Goal: Check status

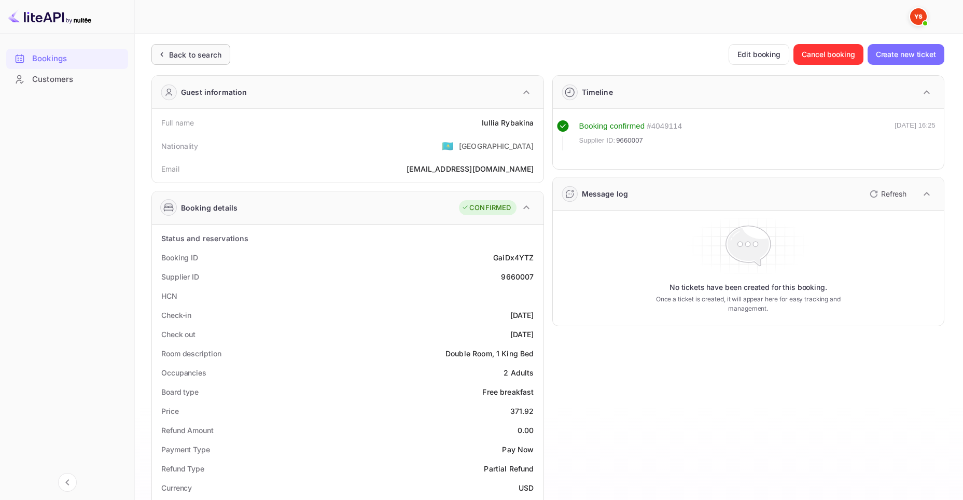
click at [194, 47] on div "Back to search" at bounding box center [190, 54] width 79 height 21
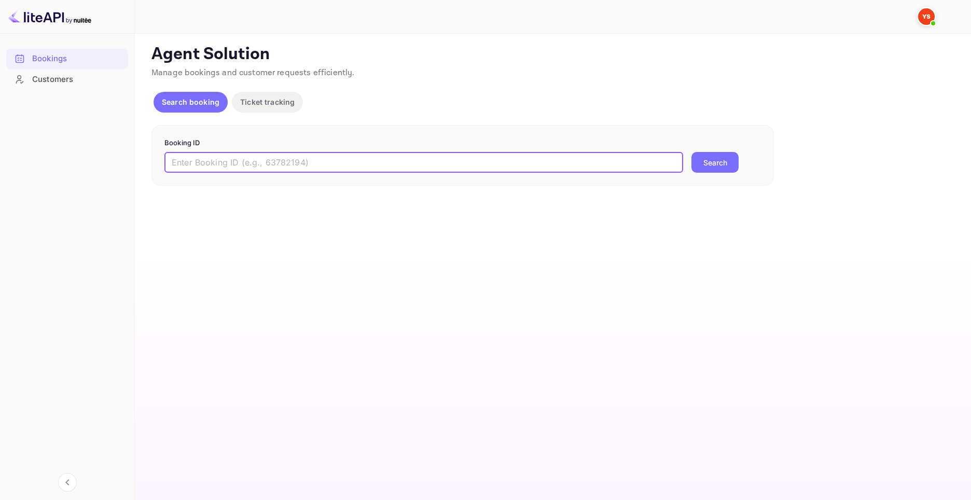
click at [341, 152] on input "text" at bounding box center [423, 162] width 518 height 21
paste input "9679210"
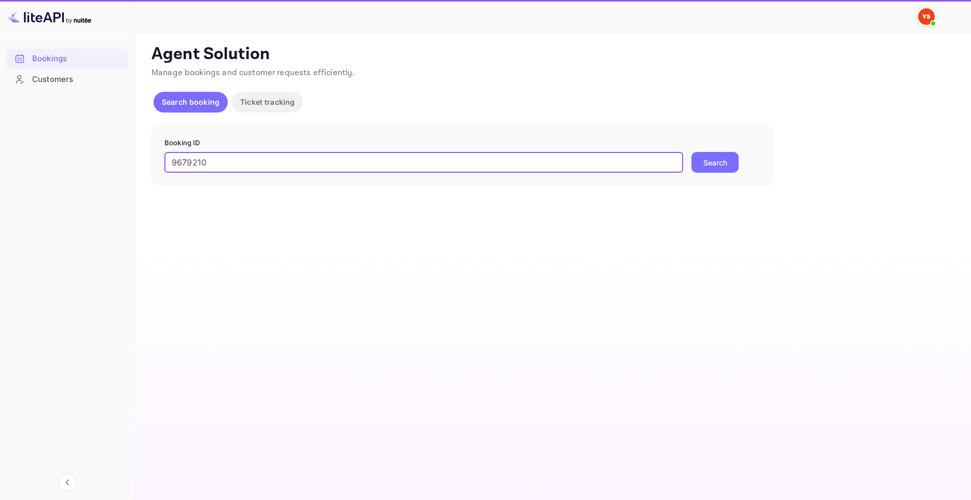
type input "9679210"
click at [725, 159] on button "Search" at bounding box center [714, 162] width 47 height 21
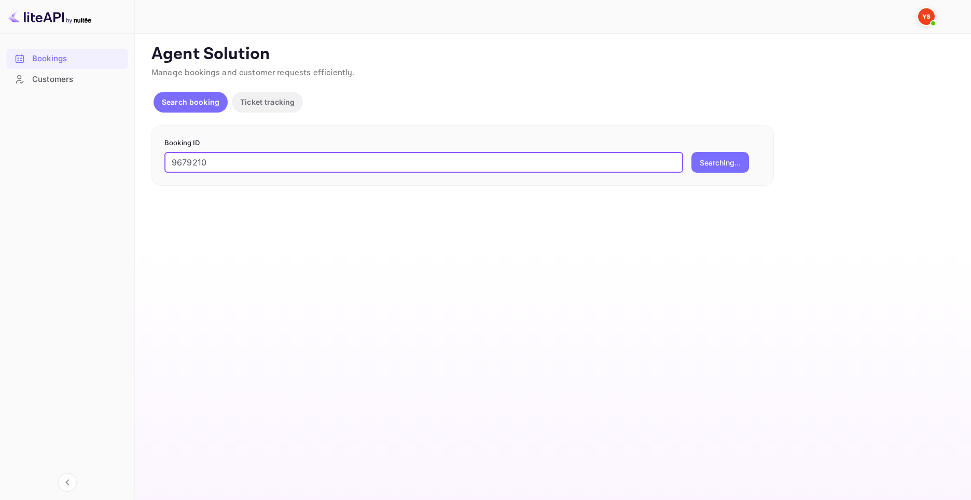
drag, startPoint x: 263, startPoint y: 163, endPoint x: -25, endPoint y: 145, distance: 288.8
click at [0, 145] on html "Bookings Customers Now you can check your travel website directly from the link…" at bounding box center [485, 250] width 971 height 500
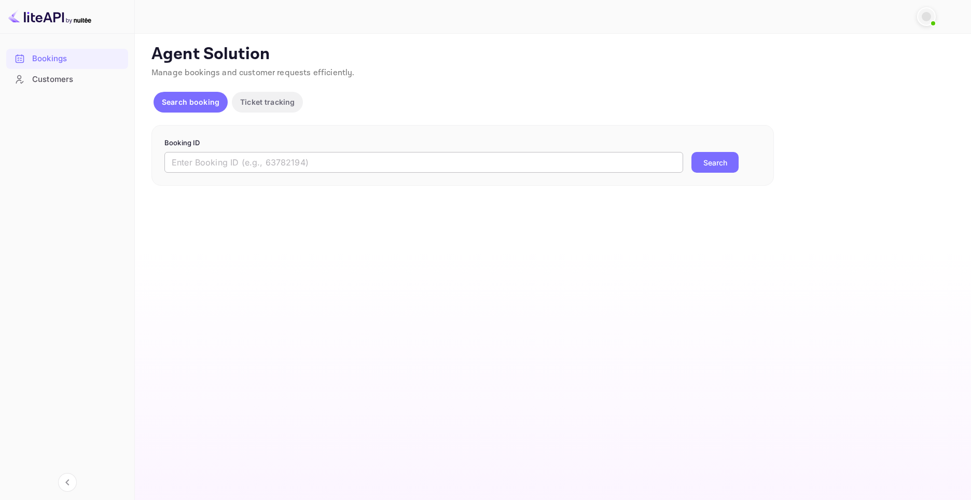
click at [247, 155] on input "text" at bounding box center [423, 162] width 518 height 21
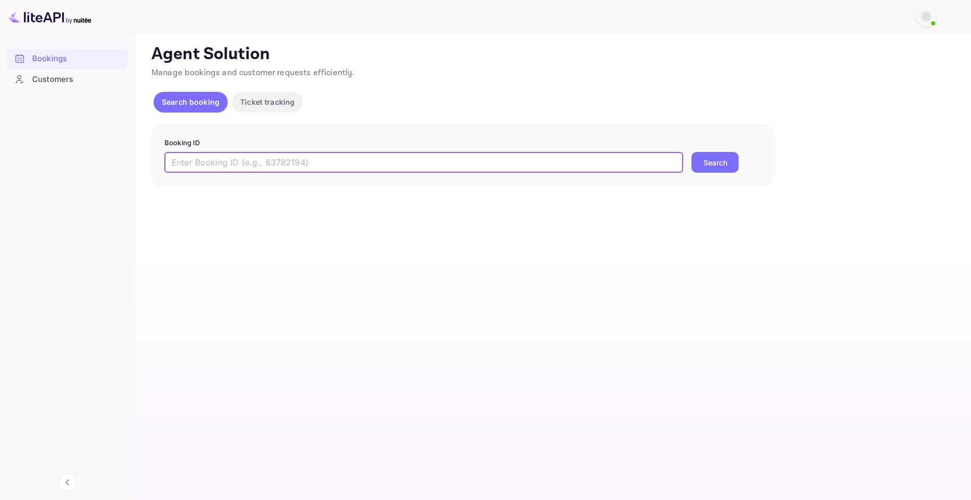
paste input "9679210"
type input "9679210"
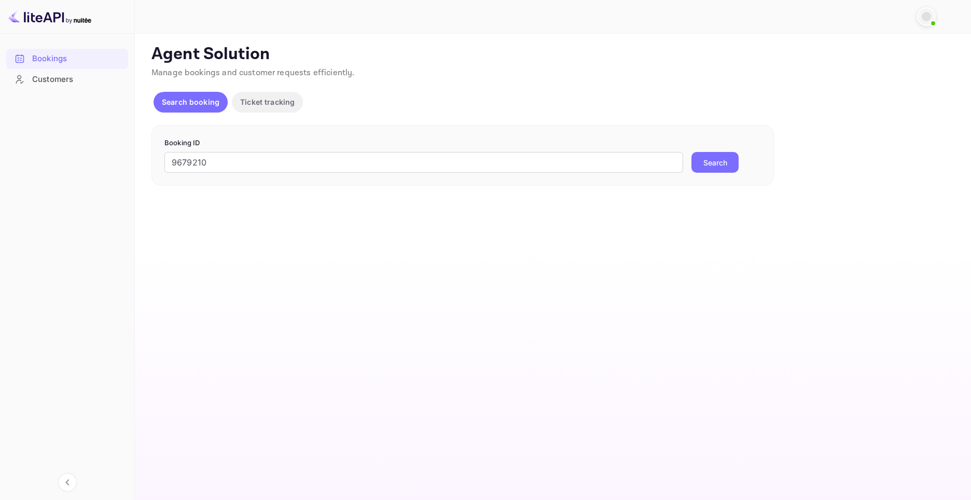
click at [684, 158] on div "9679210 ​ Search" at bounding box center [462, 162] width 596 height 21
click at [700, 159] on button "Search" at bounding box center [714, 162] width 47 height 21
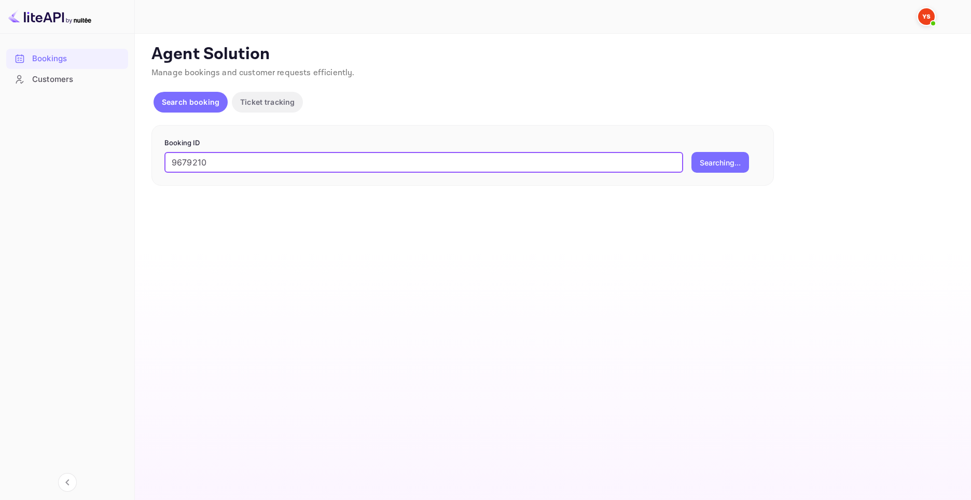
drag, startPoint x: 238, startPoint y: 160, endPoint x: 42, endPoint y: 159, distance: 196.0
click at [45, 159] on div "Bookings Customers Now you can check your travel website directly from the link…" at bounding box center [485, 250] width 971 height 500
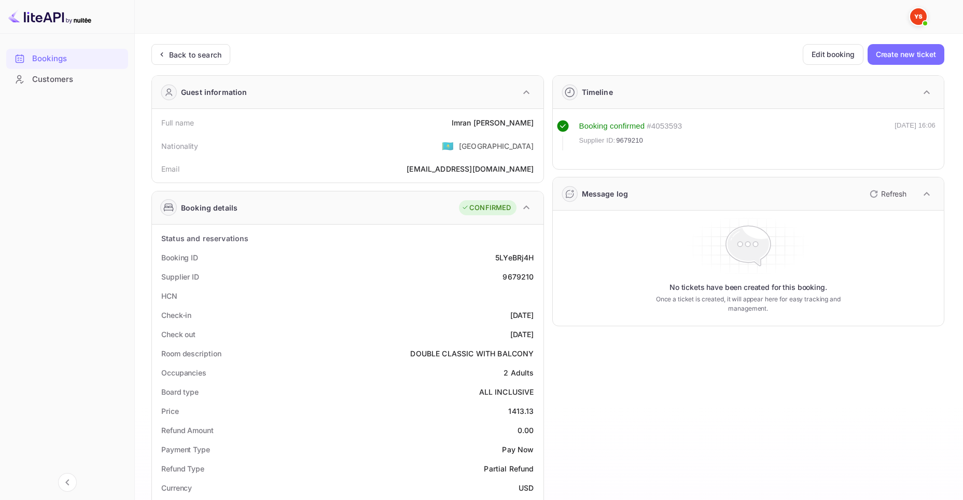
click at [524, 411] on div "1413.13" at bounding box center [520, 410] width 25 height 11
copy div "1413.13"
click at [194, 52] on div "Back to search" at bounding box center [195, 54] width 52 height 11
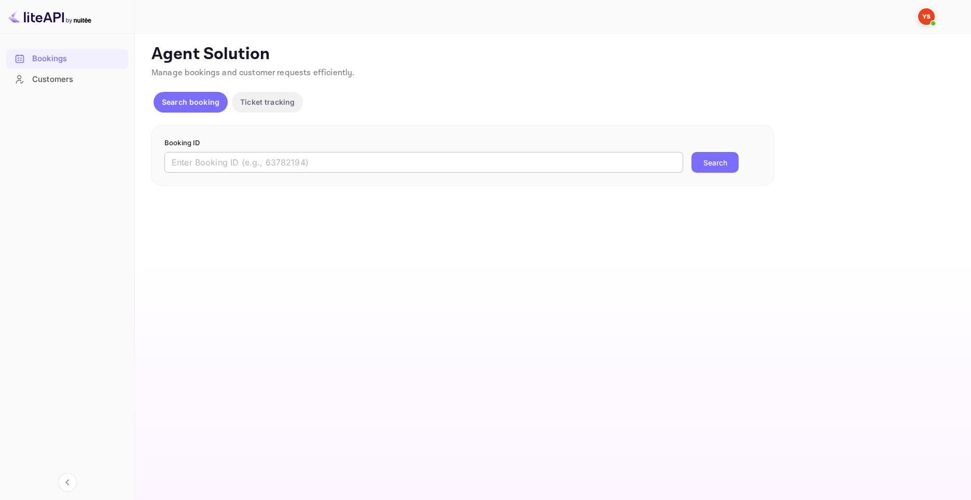
click at [416, 152] on input "text" at bounding box center [423, 162] width 518 height 21
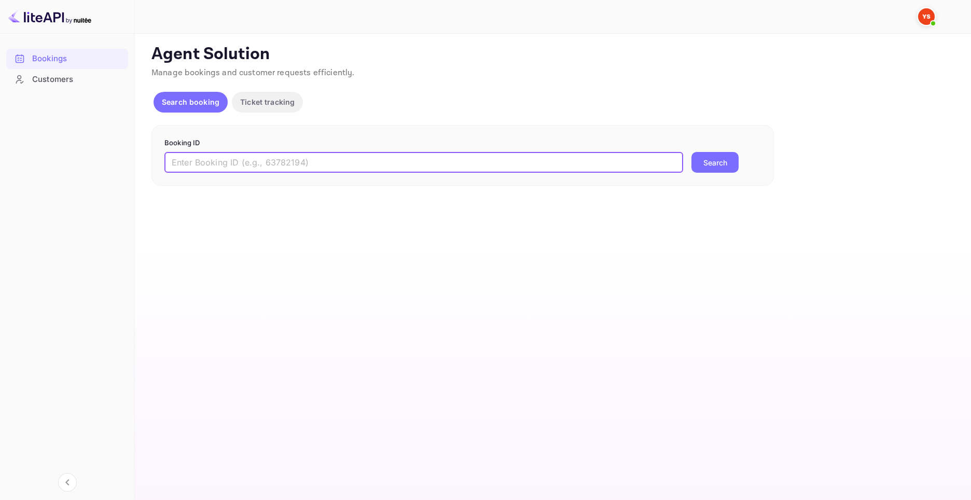
paste input "9680244"
type input "9680244"
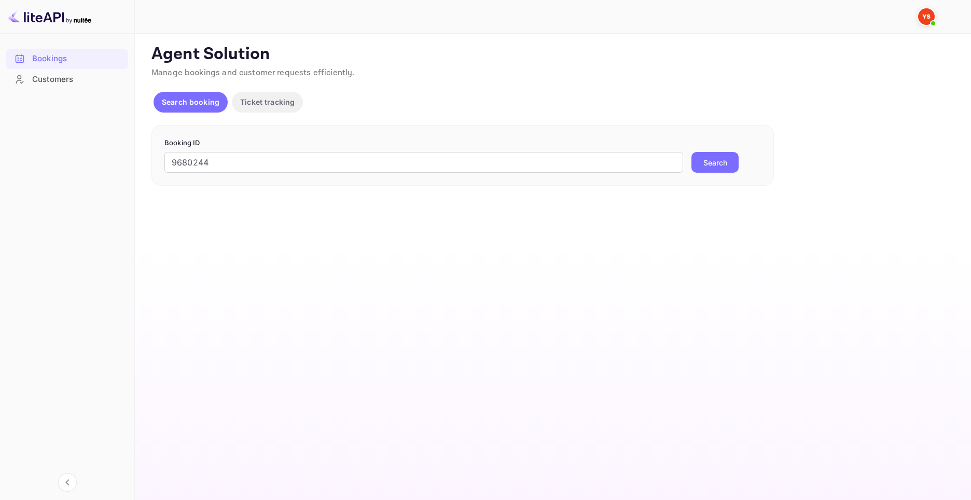
click at [725, 162] on button "Search" at bounding box center [714, 162] width 47 height 21
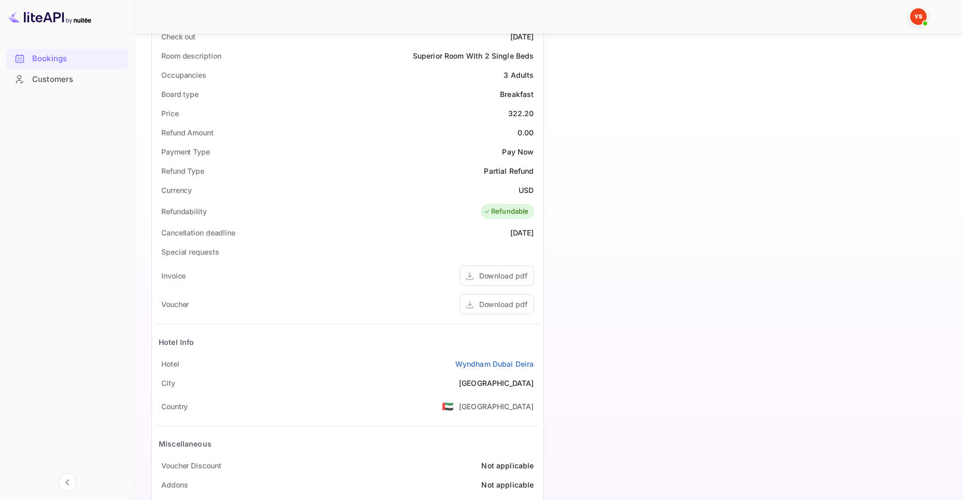
scroll to position [197, 0]
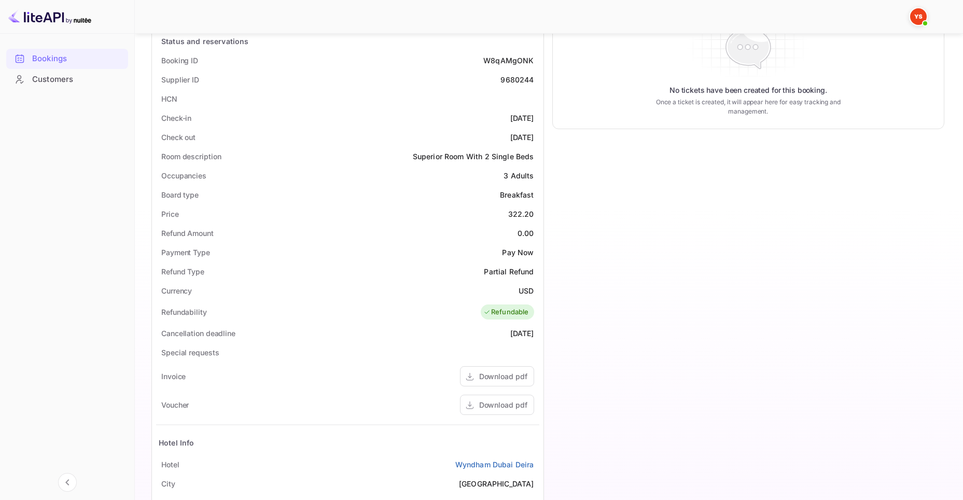
click at [515, 209] on div "322.20" at bounding box center [521, 213] width 26 height 11
copy div "322.20"
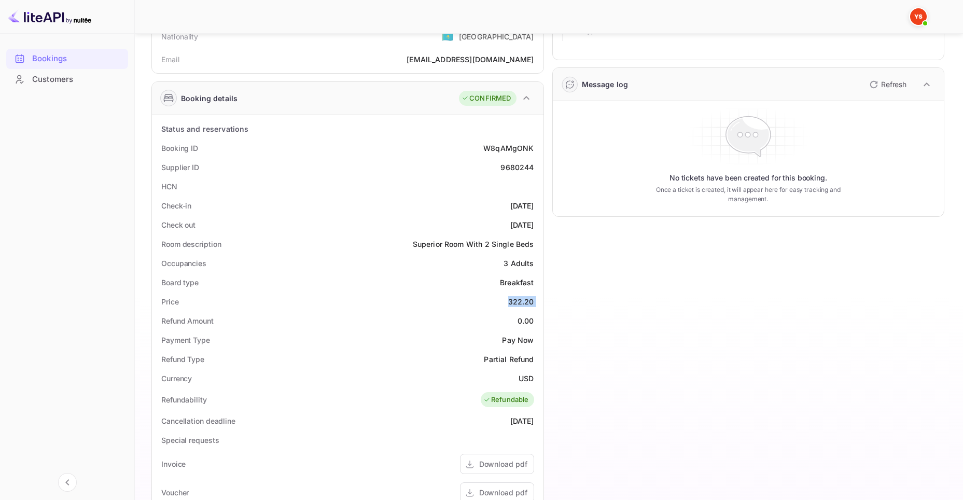
scroll to position [0, 0]
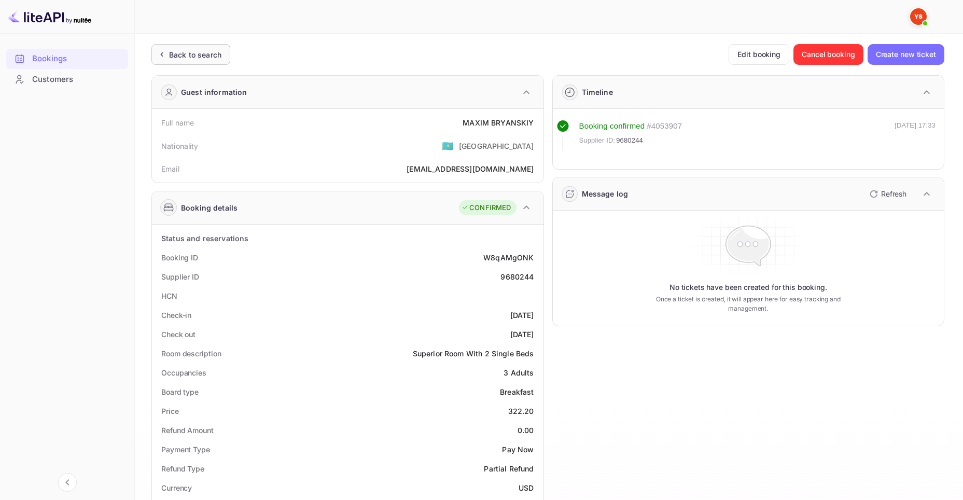
click at [208, 61] on div "Back to search" at bounding box center [190, 54] width 79 height 21
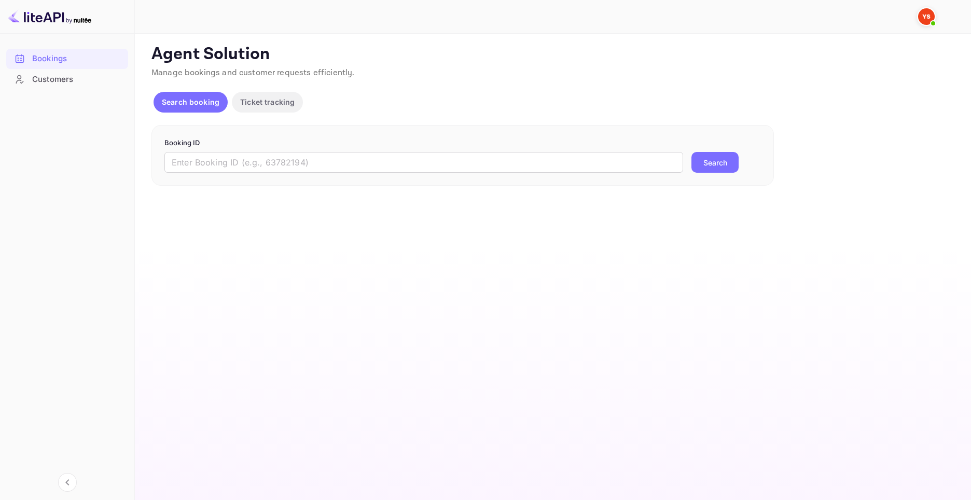
click at [429, 174] on div "Booking ID ​ Search" at bounding box center [462, 155] width 622 height 61
drag, startPoint x: 441, startPoint y: 169, endPoint x: 717, endPoint y: 183, distance: 276.2
click at [442, 169] on input "text" at bounding box center [423, 162] width 518 height 21
paste input "9680802"
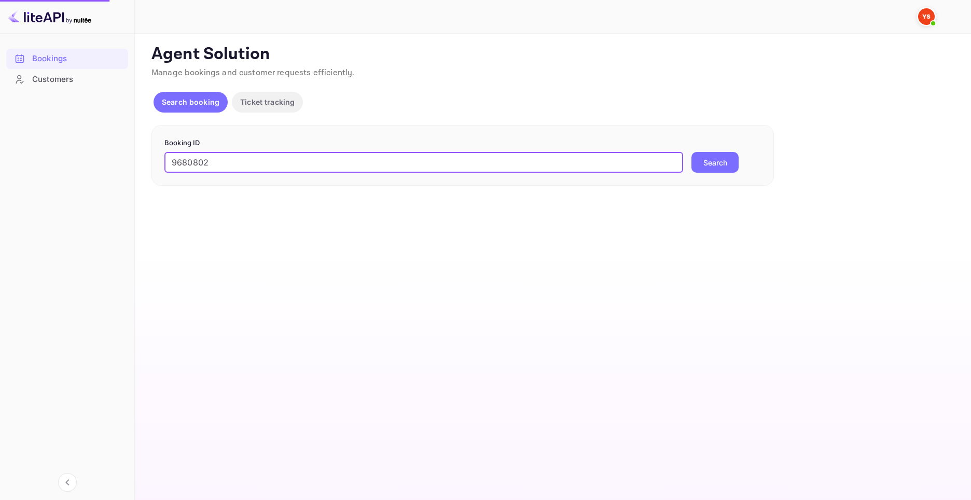
type input "9680802"
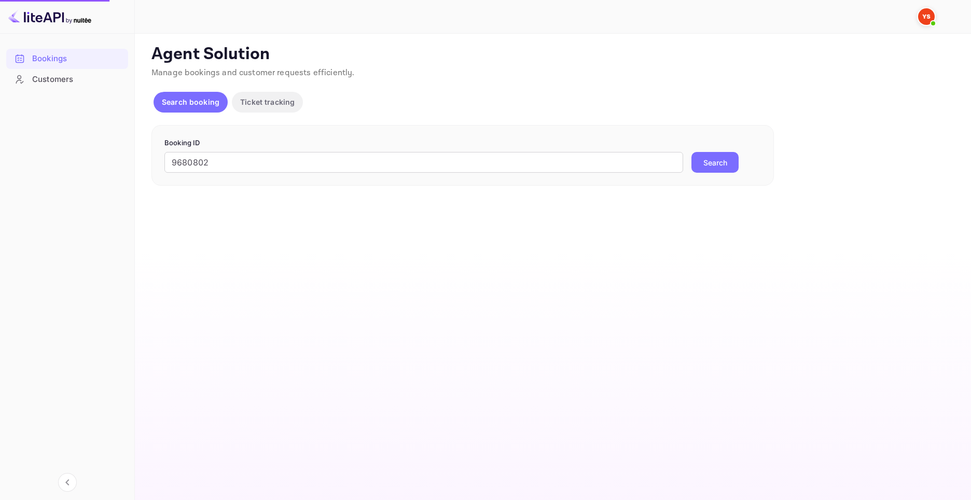
click at [721, 167] on button "Search" at bounding box center [714, 162] width 47 height 21
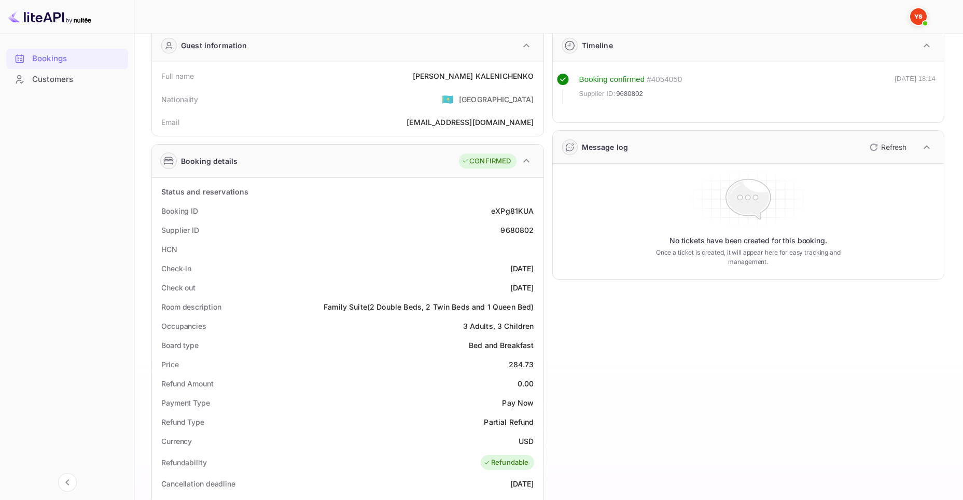
scroll to position [207, 0]
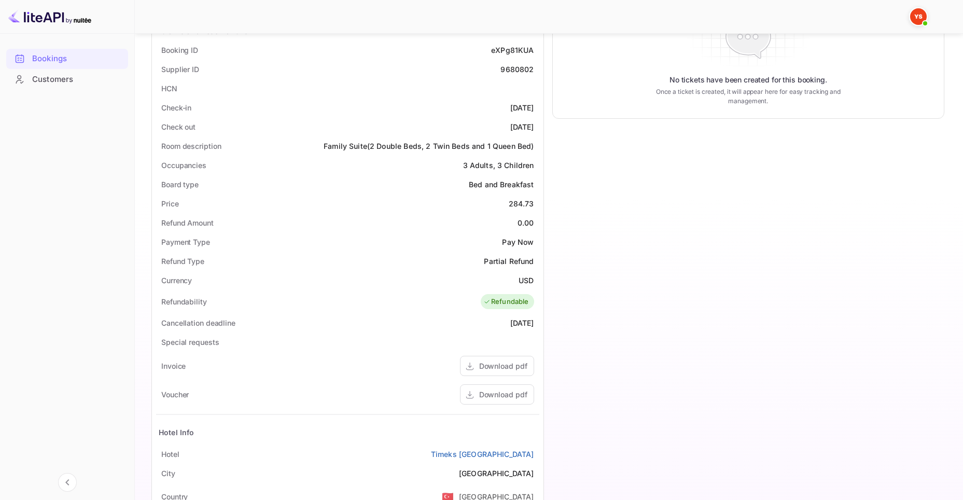
click at [522, 205] on div "284.73" at bounding box center [521, 203] width 25 height 11
copy div "284.73"
